Goal: Information Seeking & Learning: Check status

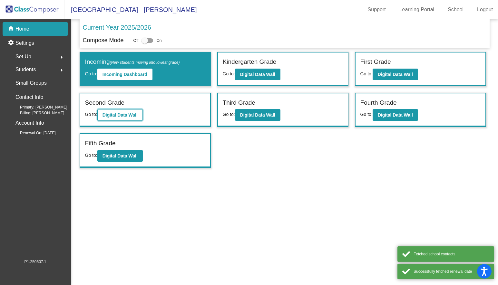
click at [127, 115] on b "Digital Data Wall" at bounding box center [119, 114] width 35 height 5
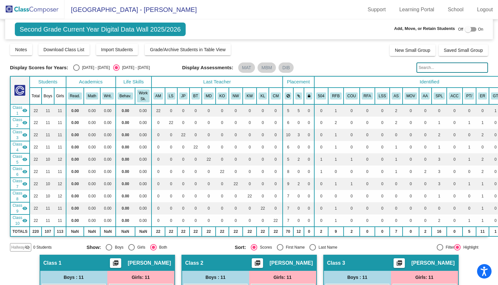
click at [432, 68] on input "text" at bounding box center [451, 67] width 71 height 10
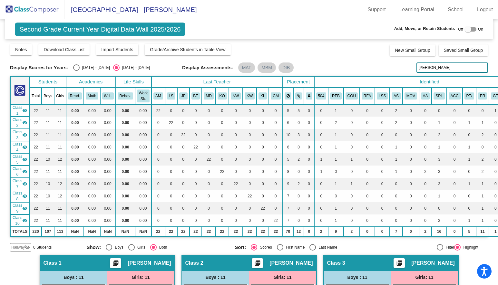
type input "[PERSON_NAME]"
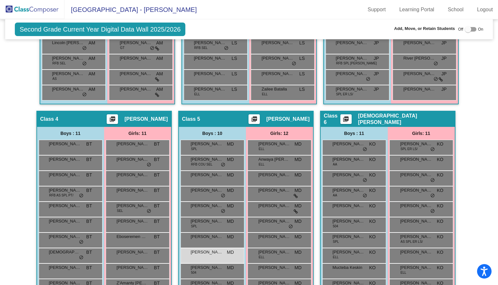
scroll to position [408, 0]
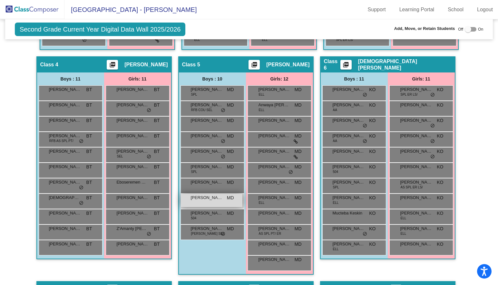
click at [201, 199] on span "[PERSON_NAME]" at bounding box center [207, 198] width 32 height 6
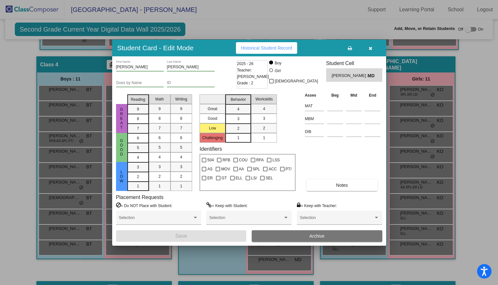
click at [248, 47] on span "Historical Student Record" at bounding box center [266, 47] width 51 height 5
click at [373, 48] on button "button" at bounding box center [370, 48] width 21 height 12
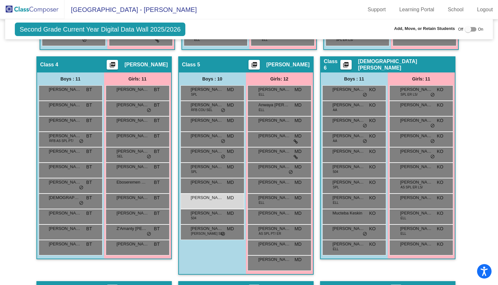
click at [376, 272] on div "Class 6 picture_as_pdf [PERSON_NAME] Add Student First Name Last Name Student I…" at bounding box center [387, 168] width 135 height 225
